Goal: Information Seeking & Learning: Learn about a topic

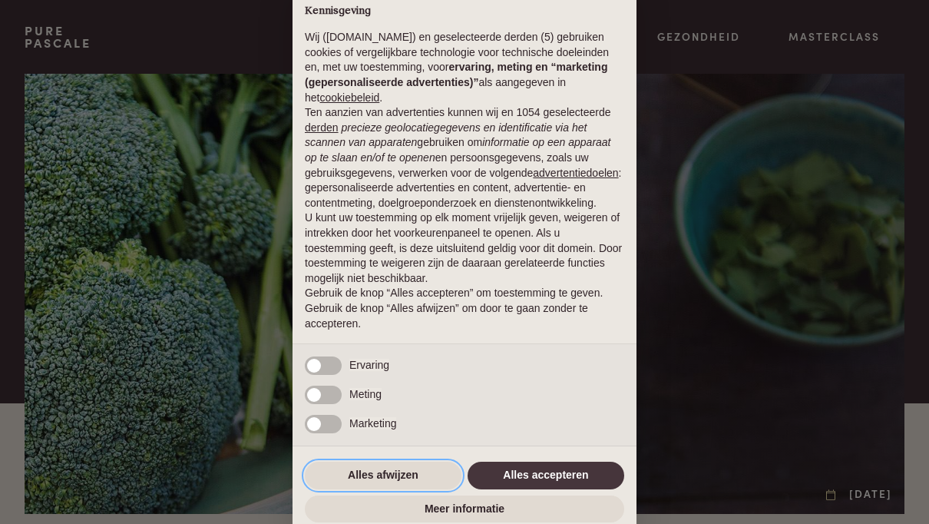
click at [392, 474] on button "Alles afwijzen" at bounding box center [383, 475] width 157 height 28
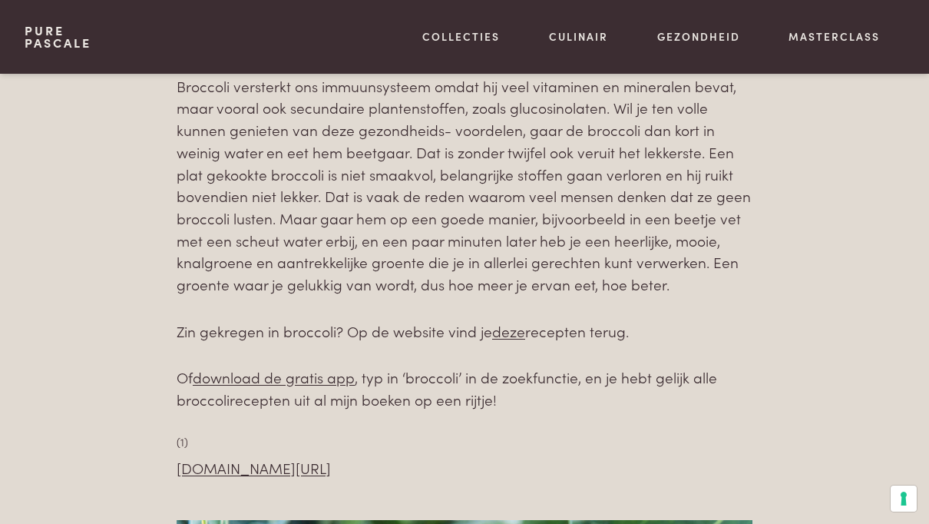
scroll to position [1034, 0]
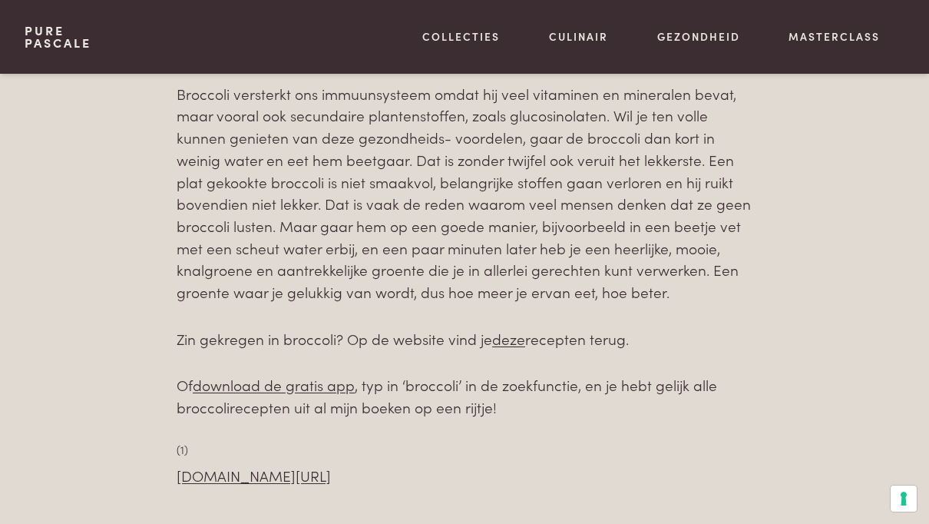
click at [511, 331] on link "deze" at bounding box center [508, 338] width 33 height 21
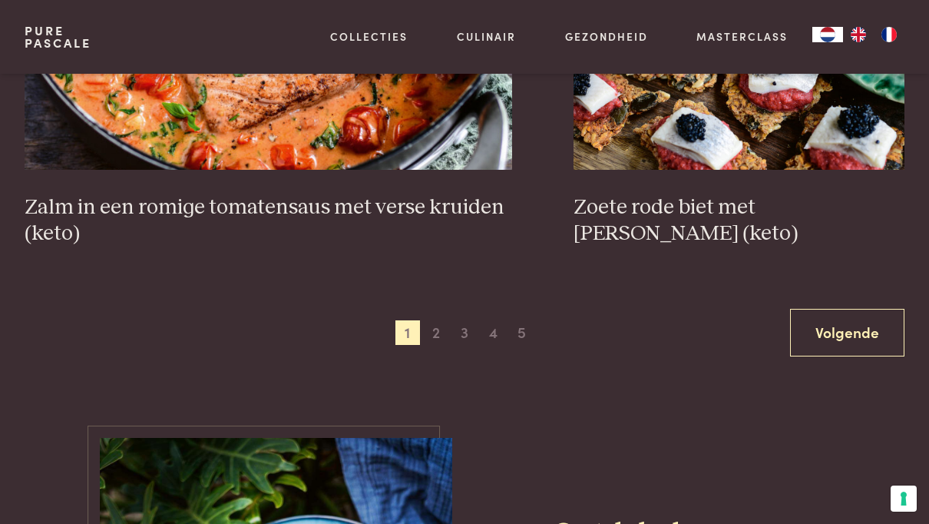
scroll to position [2810, 0]
click at [436, 325] on span "2" at bounding box center [436, 331] width 25 height 25
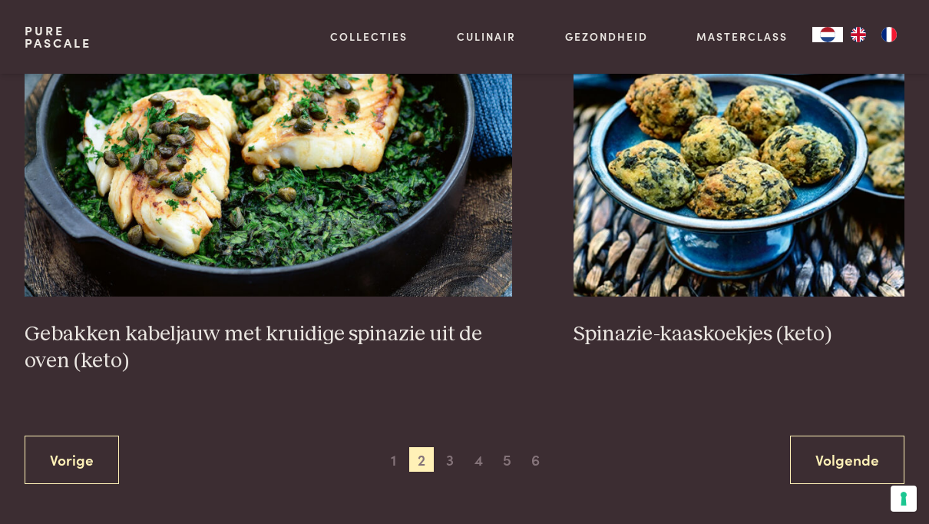
scroll to position [2750, 0]
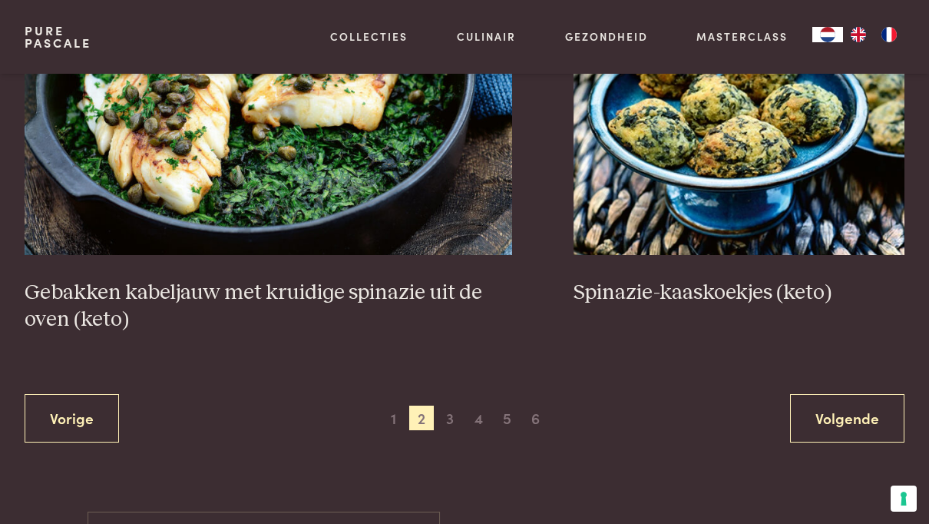
click at [452, 413] on span "3" at bounding box center [450, 417] width 25 height 25
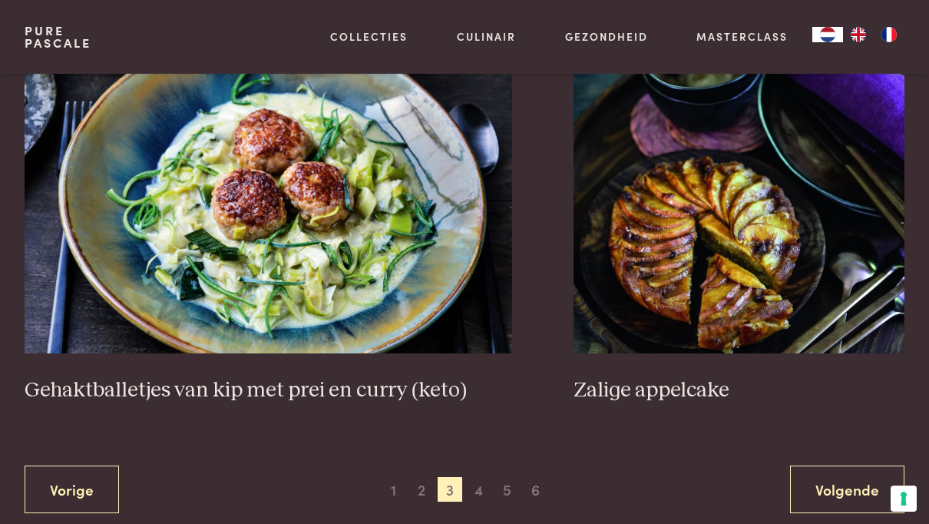
scroll to position [2758, 0]
click at [481, 484] on span "4" at bounding box center [479, 490] width 25 height 25
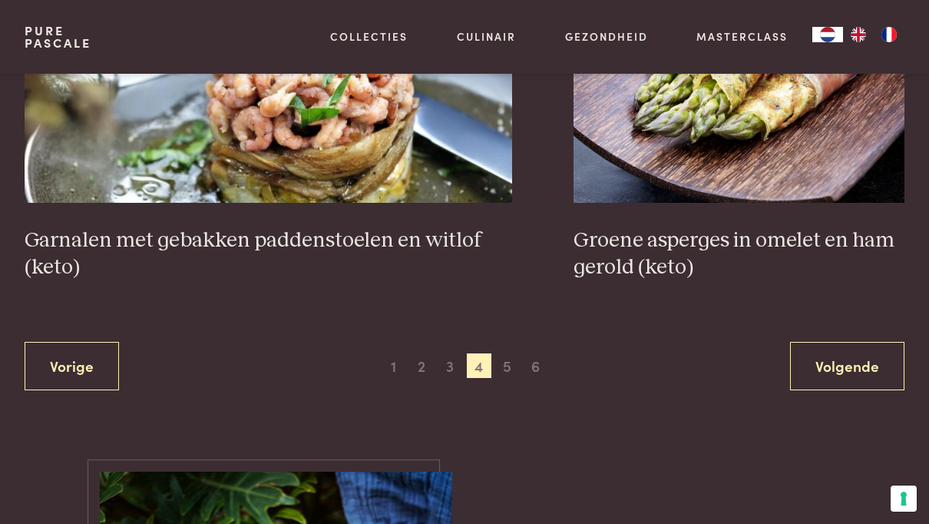
scroll to position [2805, 0]
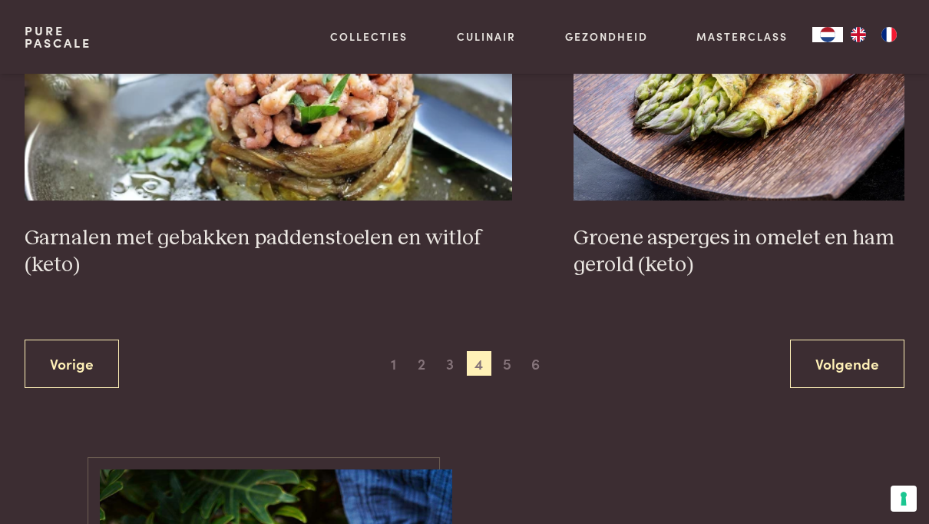
click at [512, 357] on span "5" at bounding box center [507, 363] width 25 height 25
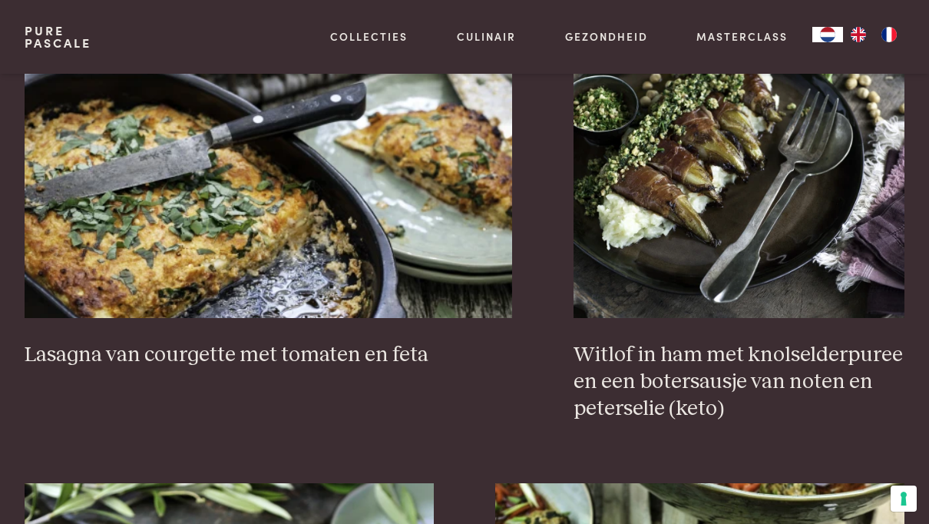
scroll to position [1327, 0]
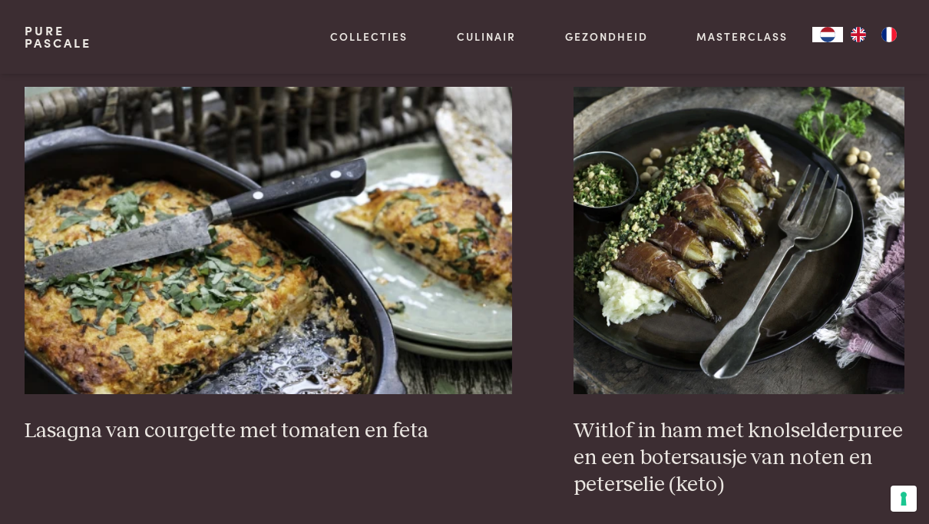
click at [795, 438] on h3 "Witlof in ham met knolselderpuree en een botersausje van noten en peterselie (k…" at bounding box center [739, 458] width 331 height 80
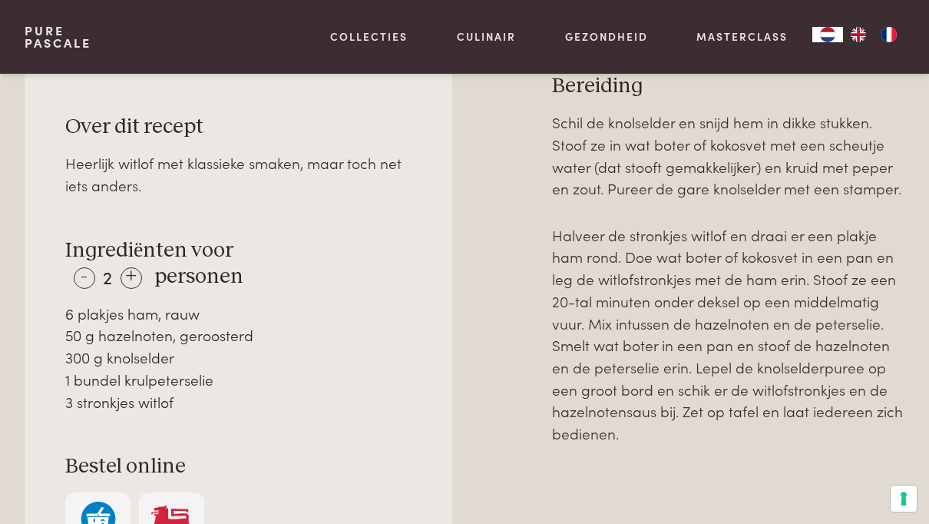
scroll to position [684, 0]
